Goal: Find specific page/section: Find specific page/section

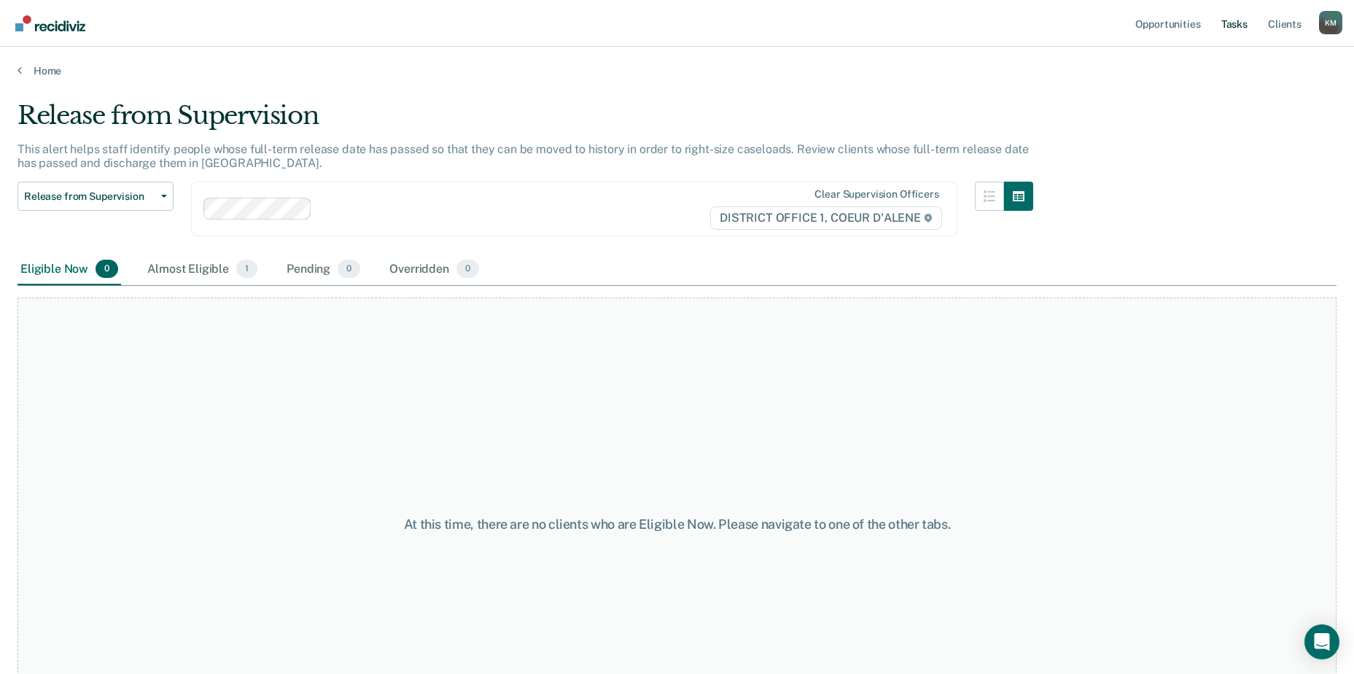
click at [1238, 23] on link "Tasks" at bounding box center [1234, 23] width 32 height 47
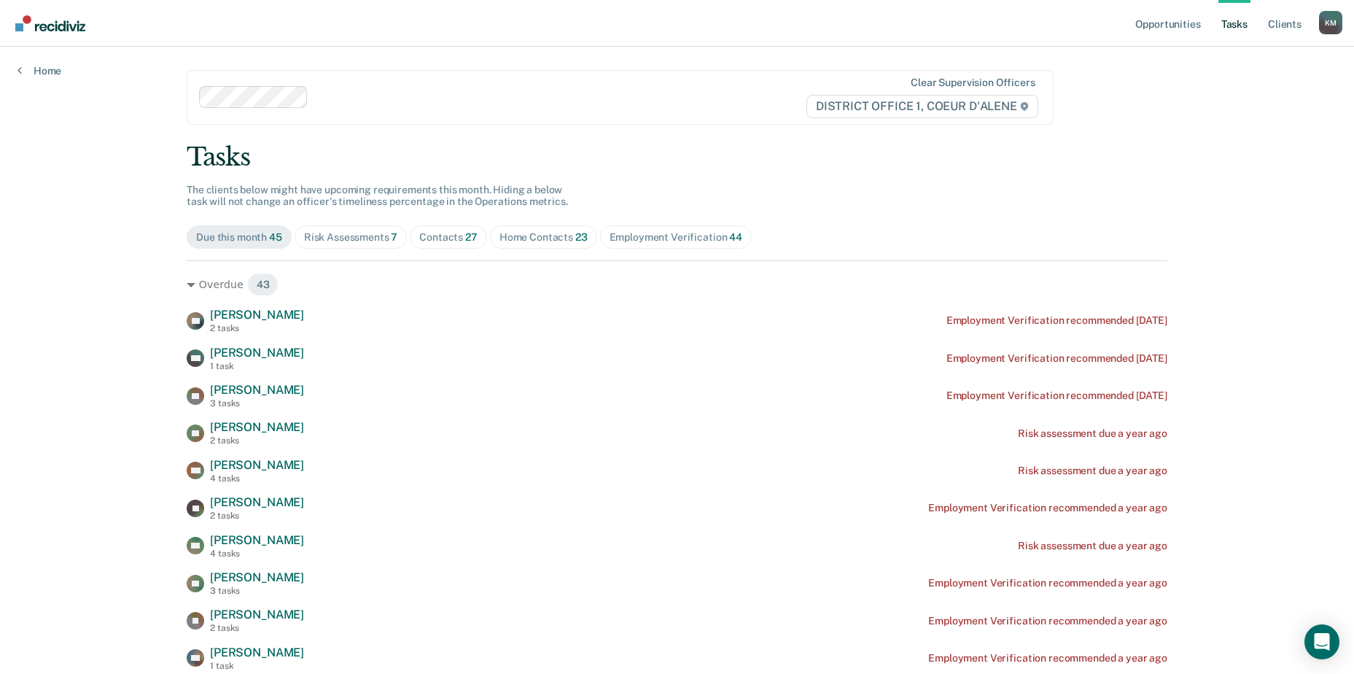
click at [379, 231] on div "Risk Assessments 7" at bounding box center [351, 237] width 94 height 12
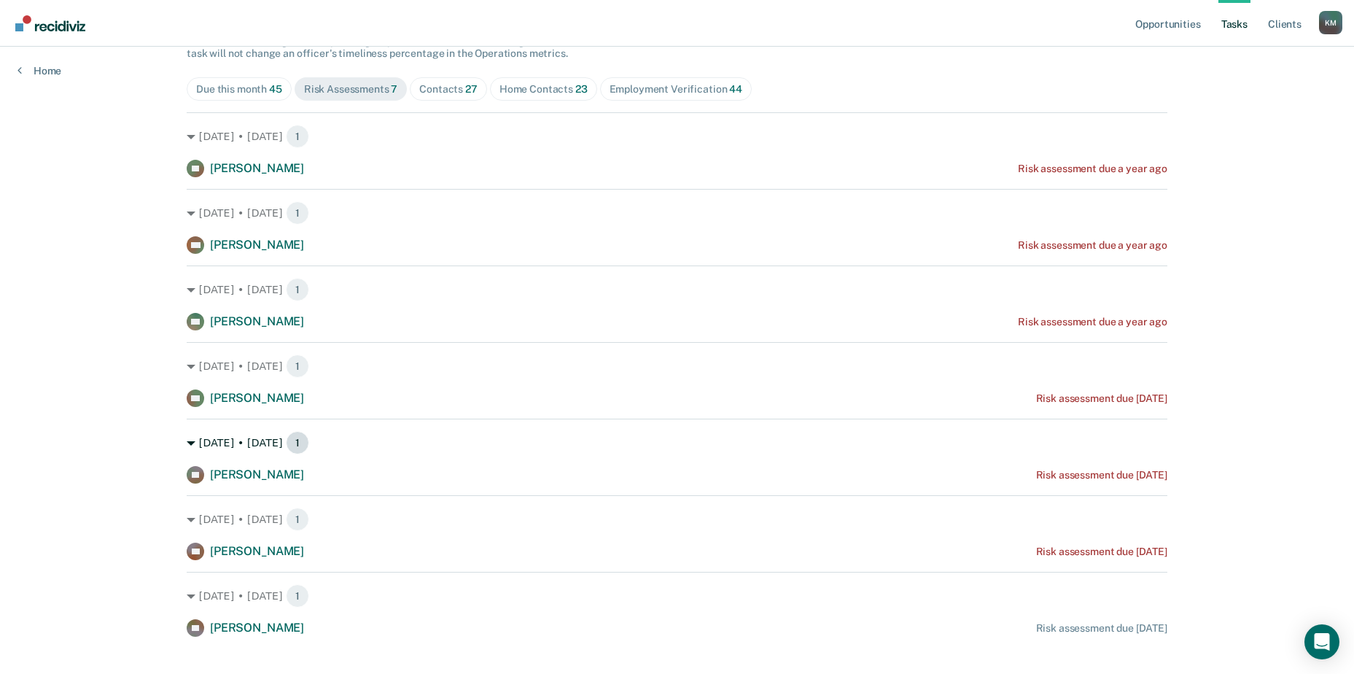
scroll to position [169, 0]
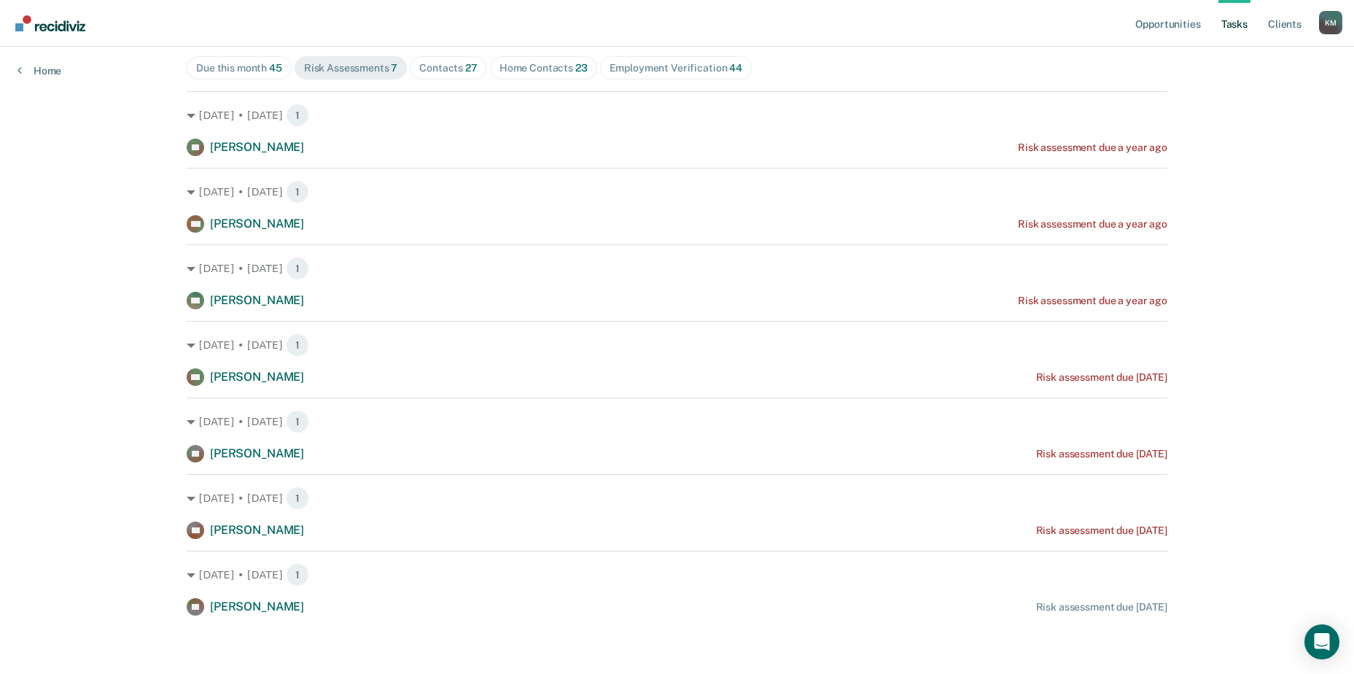
click at [530, 67] on div "Home Contacts 23" at bounding box center [543, 68] width 88 height 12
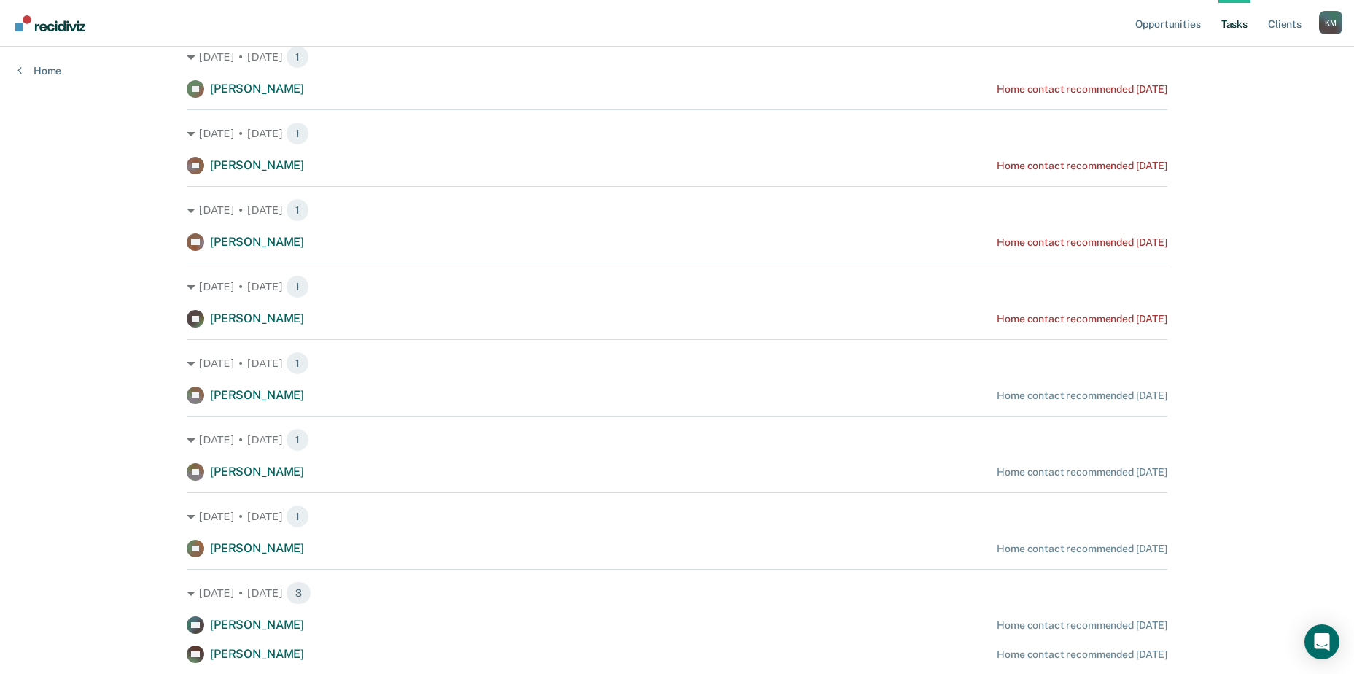
scroll to position [655, 0]
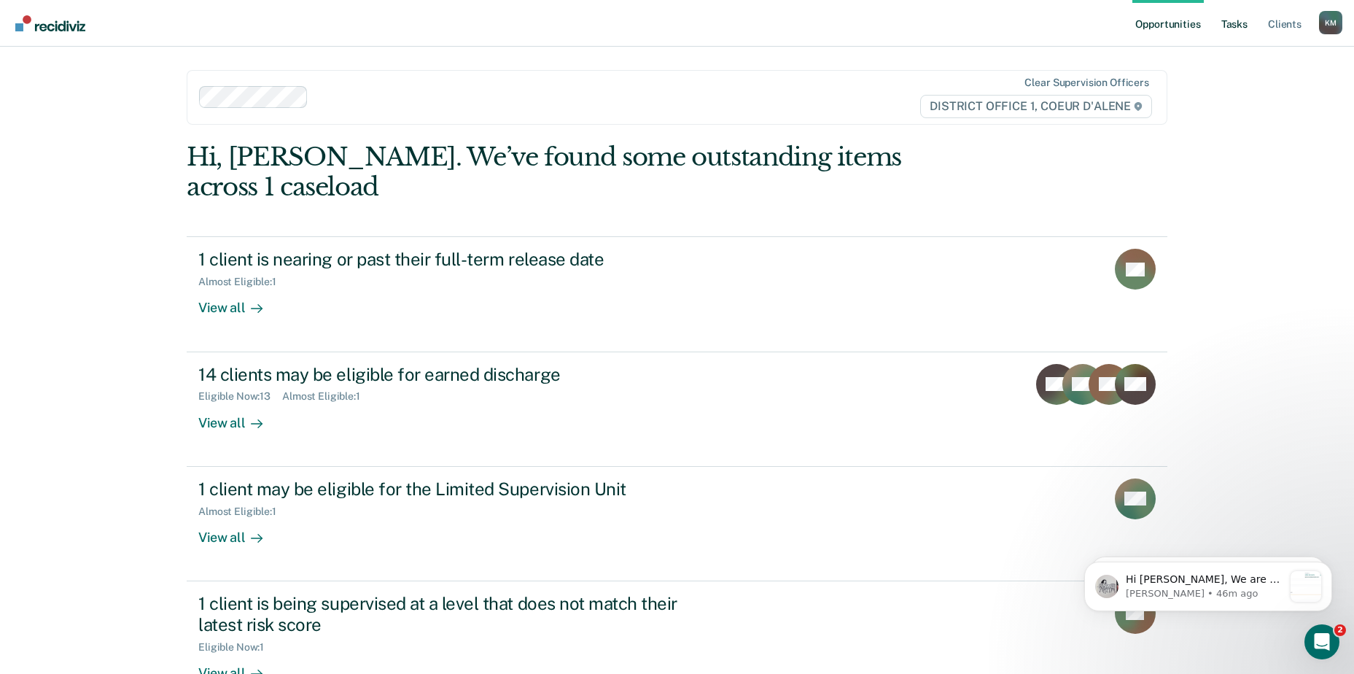
click at [1236, 25] on link "Tasks" at bounding box center [1234, 23] width 32 height 47
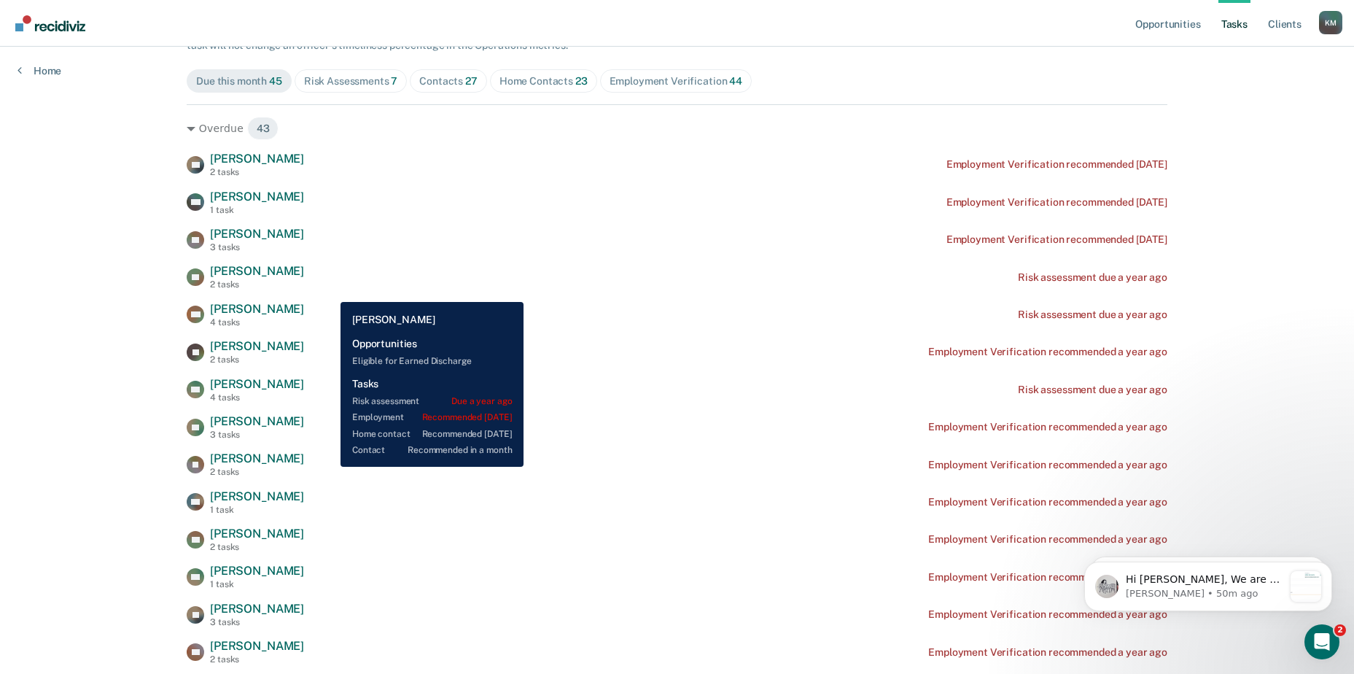
scroll to position [122, 0]
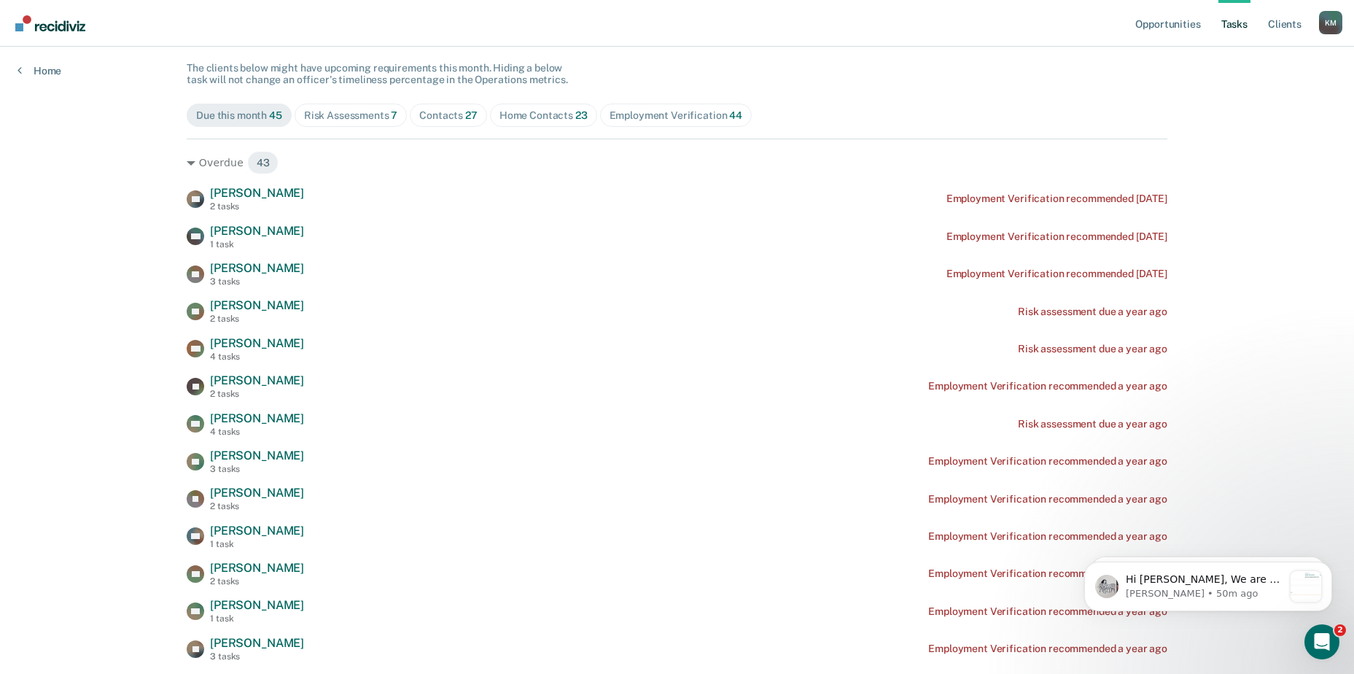
click at [542, 114] on div "Home Contacts 23" at bounding box center [543, 115] width 88 height 12
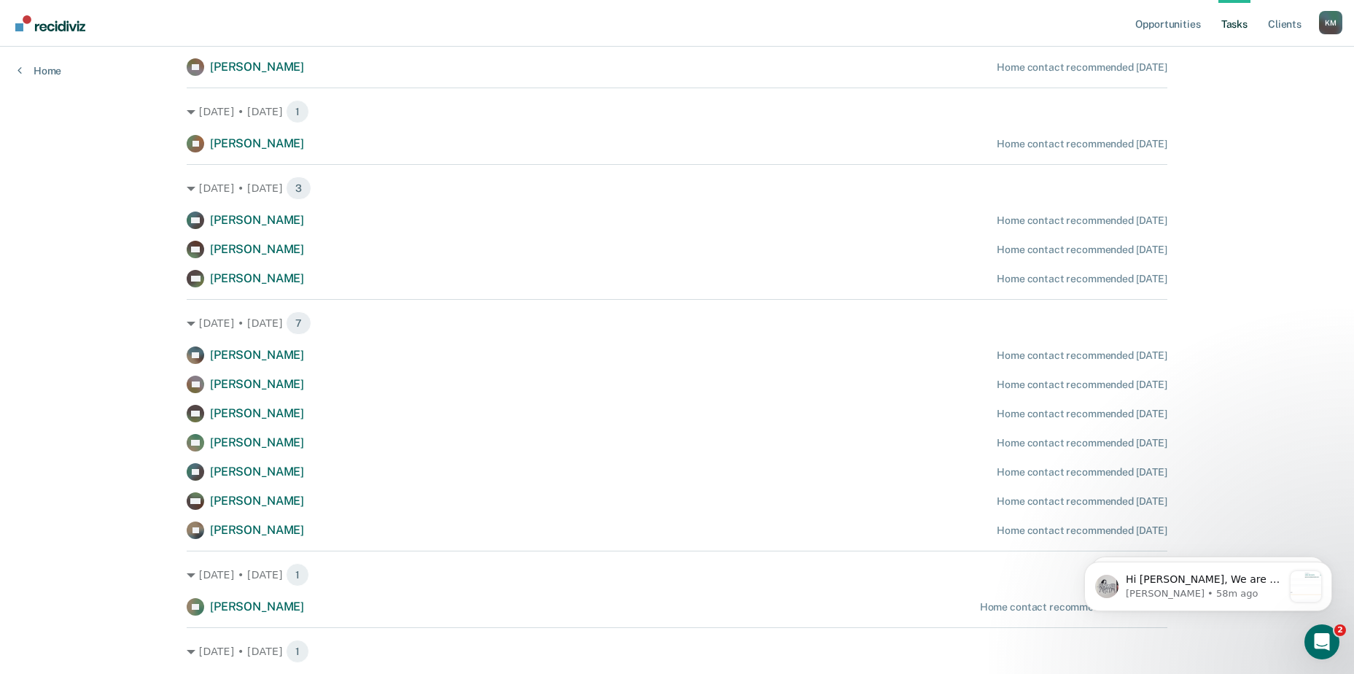
scroll to position [972, 0]
